Goal: Information Seeking & Learning: Learn about a topic

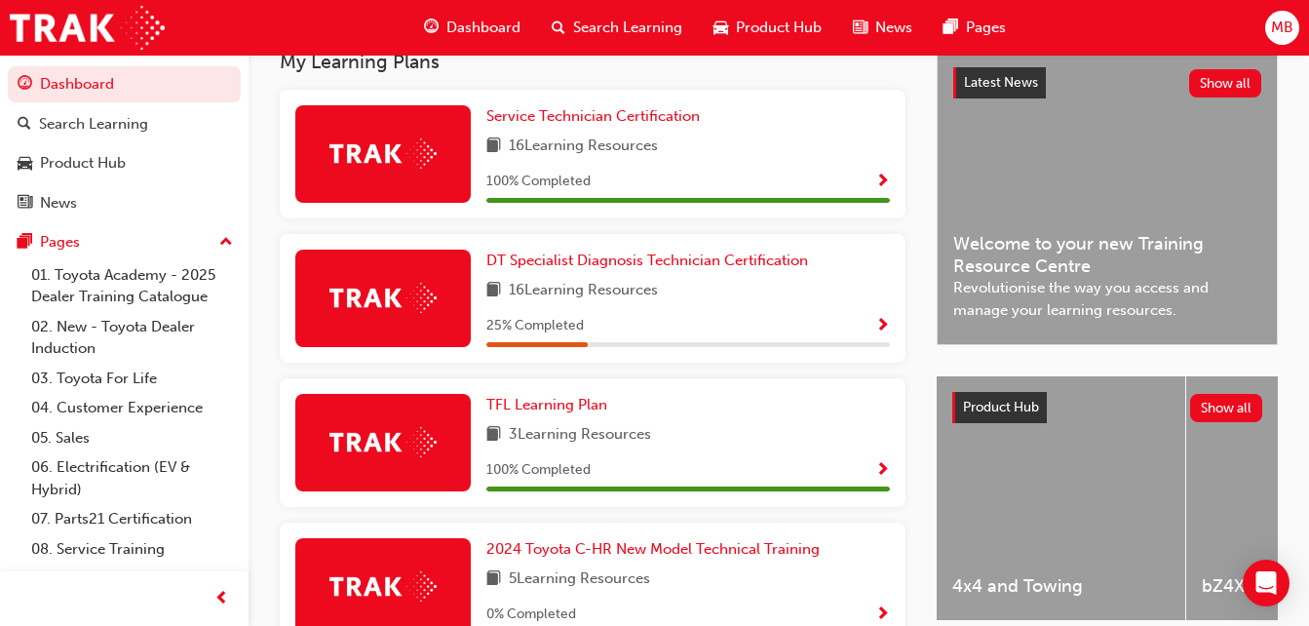
scroll to position [439, 0]
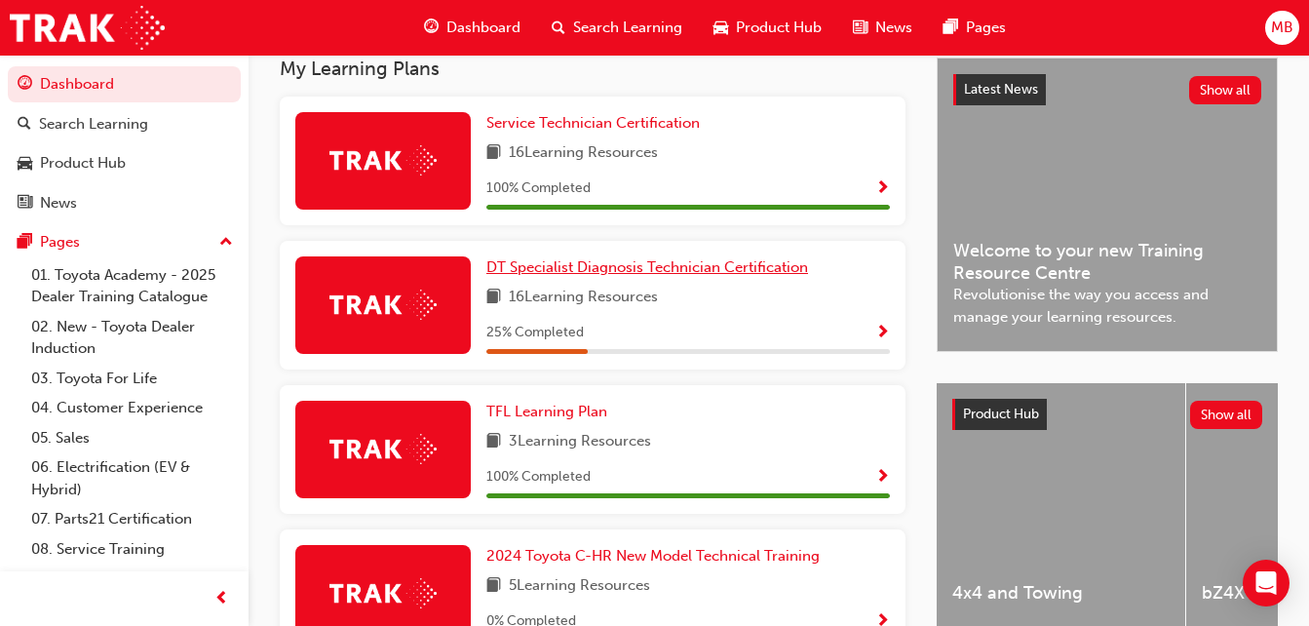
click at [546, 269] on span "DT Specialist Diagnosis Technician Certification" at bounding box center [648, 267] width 322 height 18
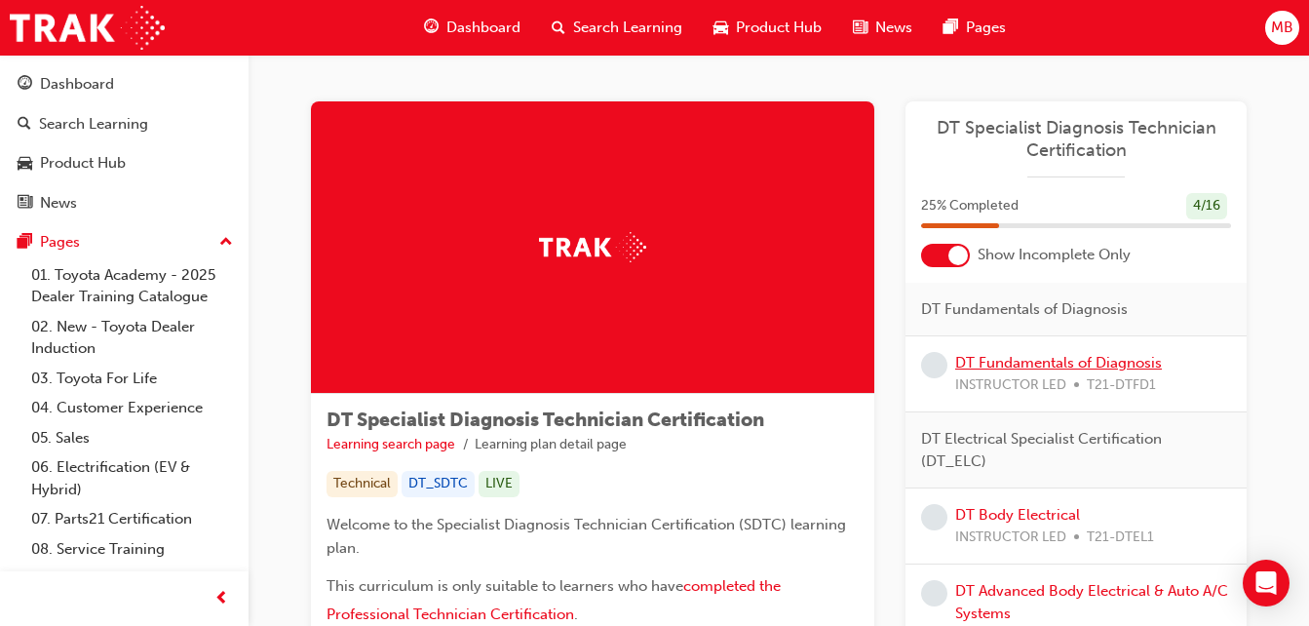
click at [1049, 361] on link "DT Fundamentals of Diagnosis" at bounding box center [1058, 363] width 207 height 18
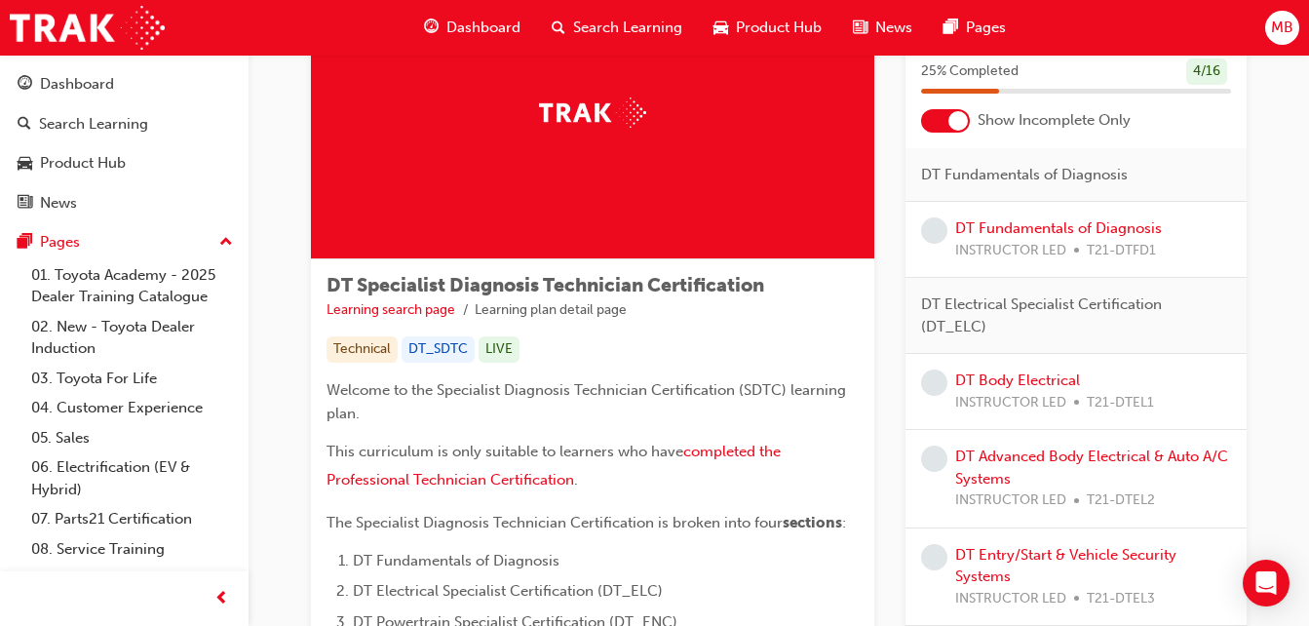
scroll to position [136, 0]
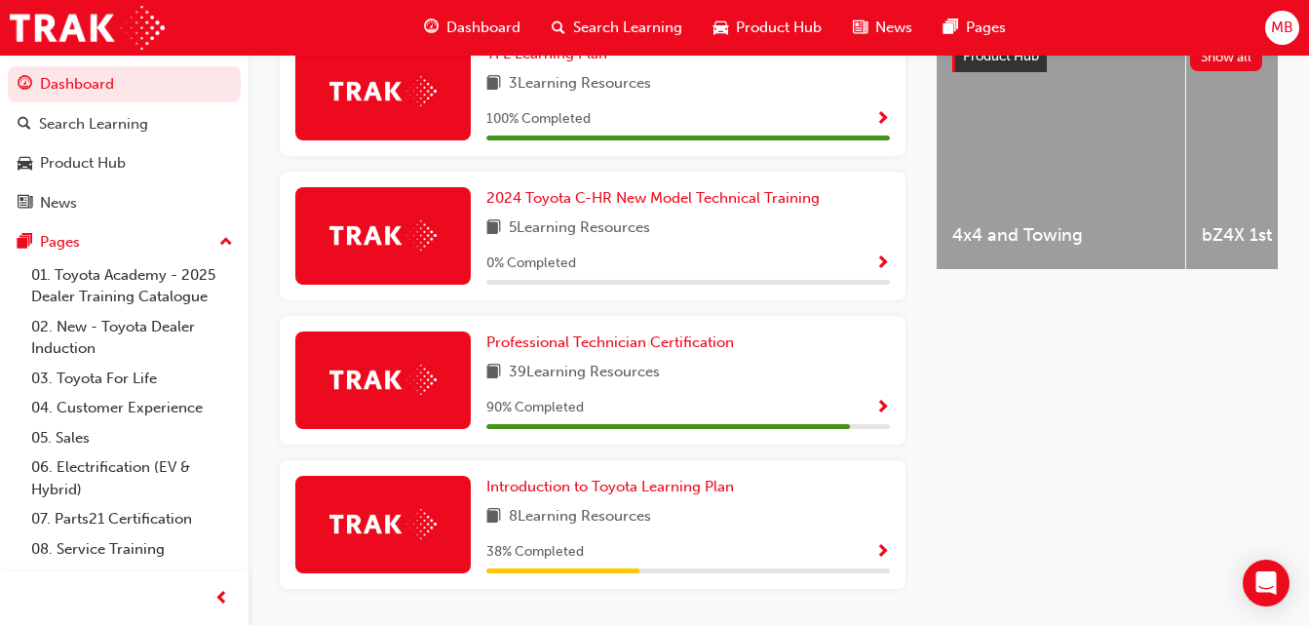
scroll to position [798, 0]
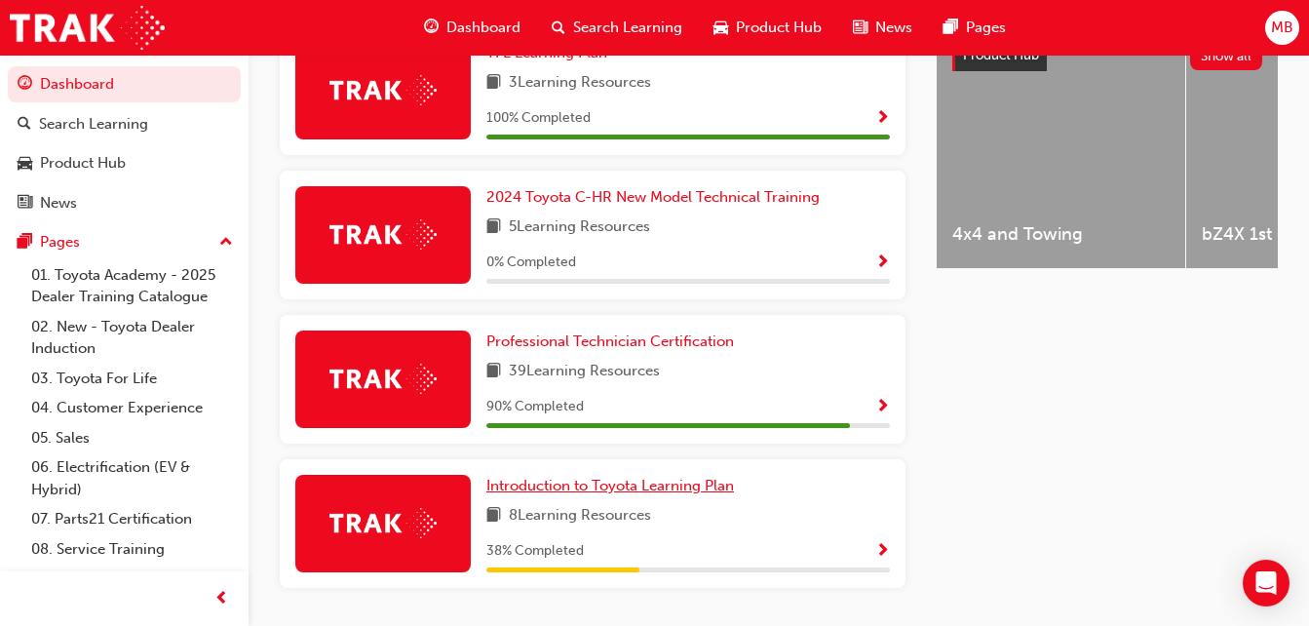
click at [544, 494] on span "Introduction to Toyota Learning Plan" at bounding box center [611, 486] width 248 height 18
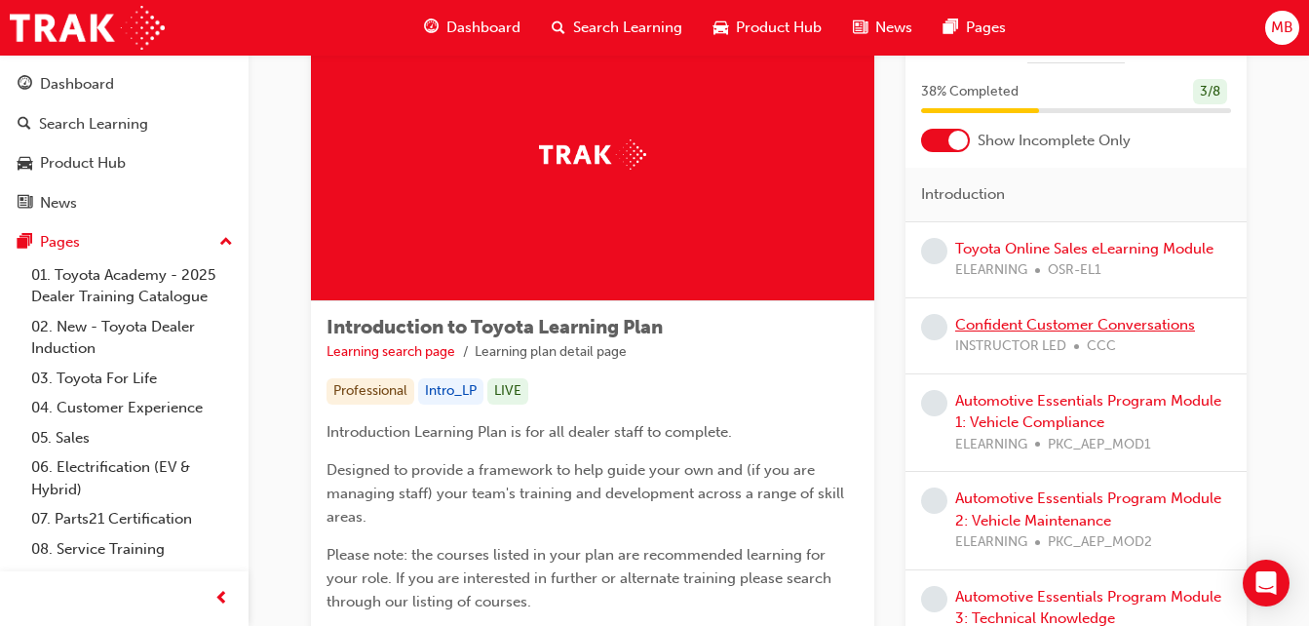
scroll to position [78, 0]
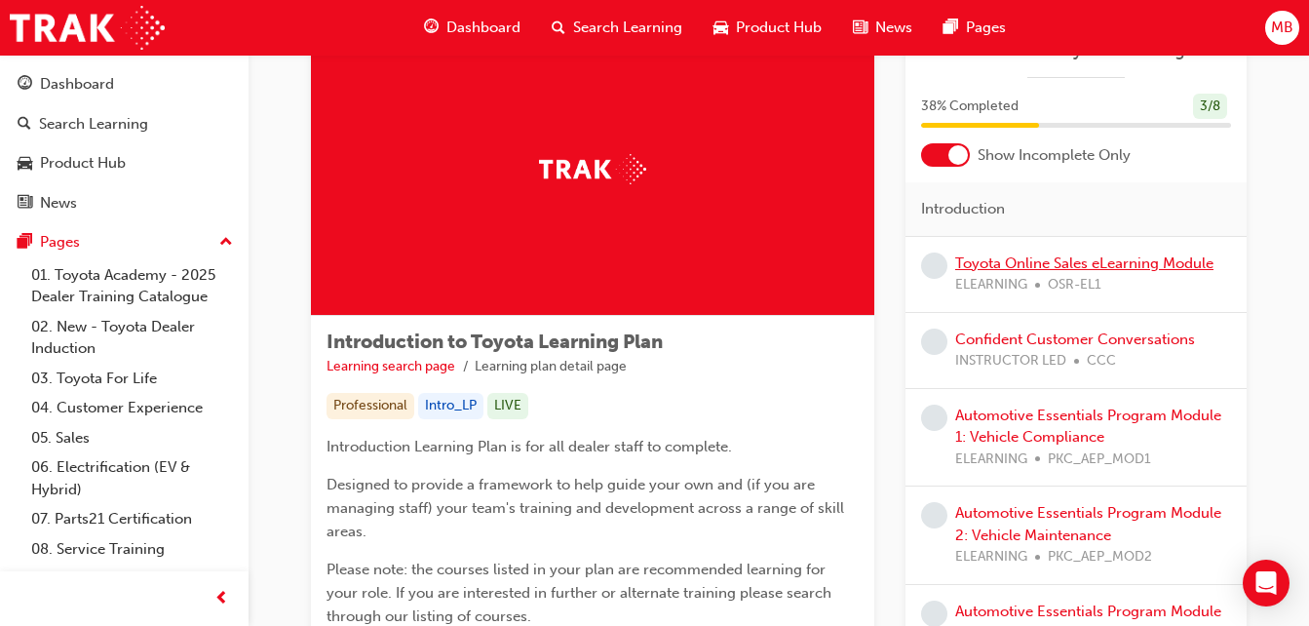
click at [1074, 264] on link "Toyota Online Sales eLearning Module" at bounding box center [1084, 263] width 258 height 18
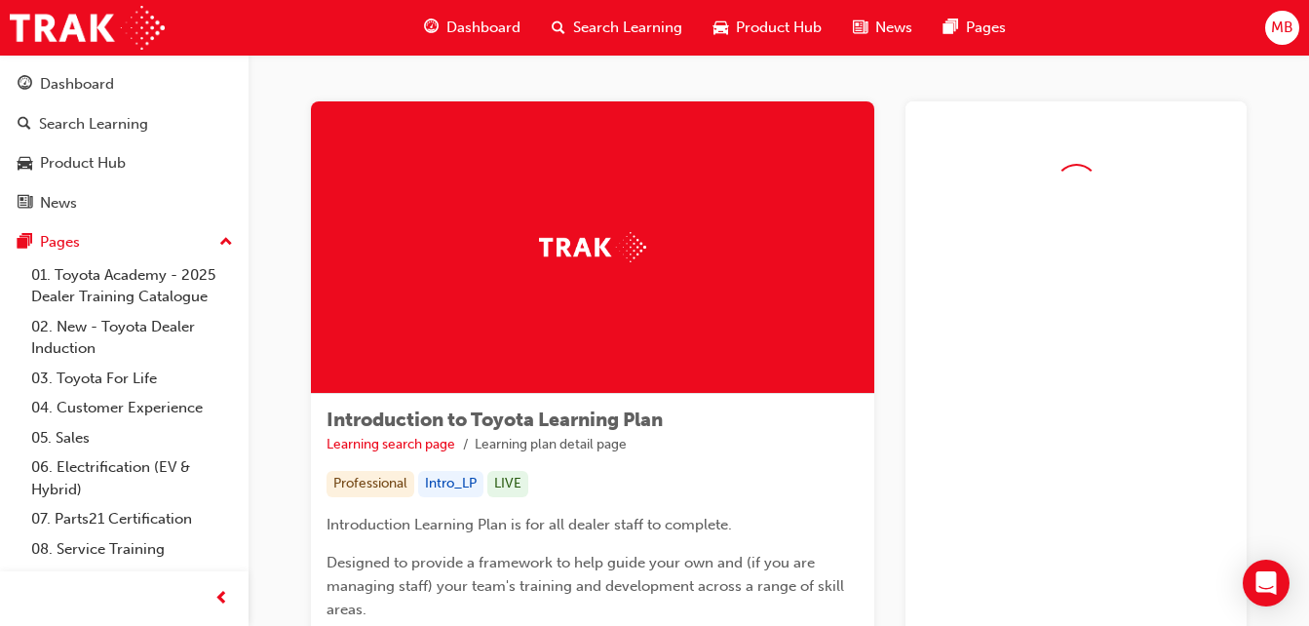
scroll to position [78, 0]
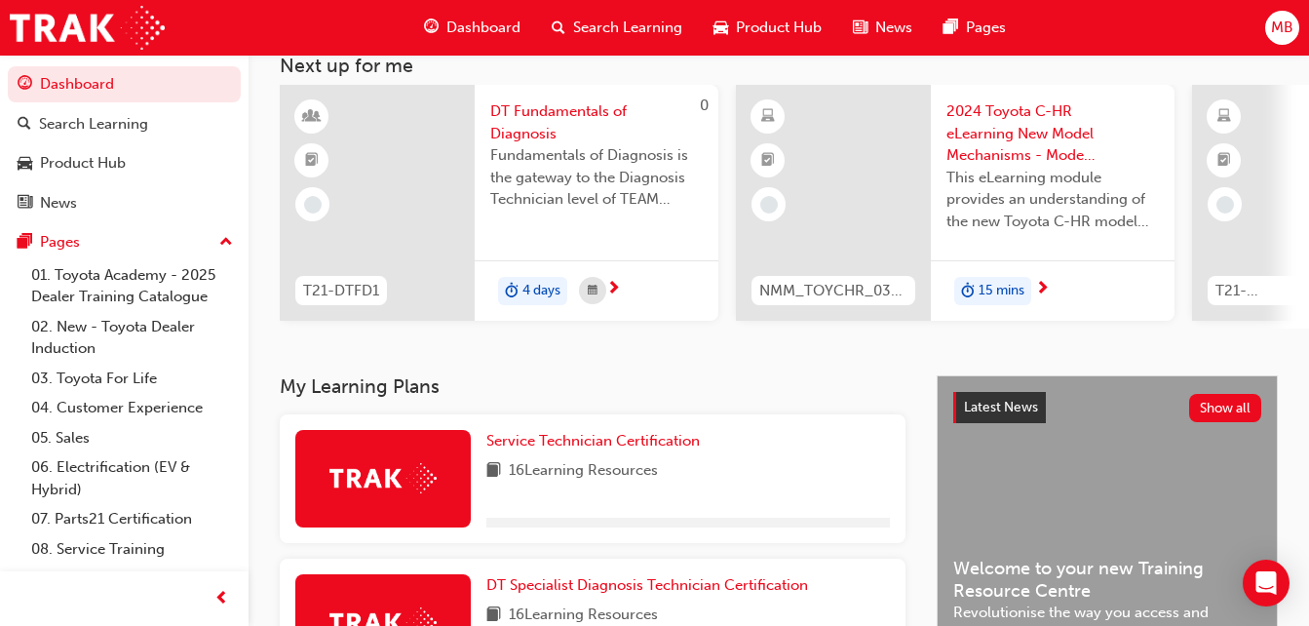
scroll to position [539, 0]
